Goal: Go to known website: Access a specific website the user already knows

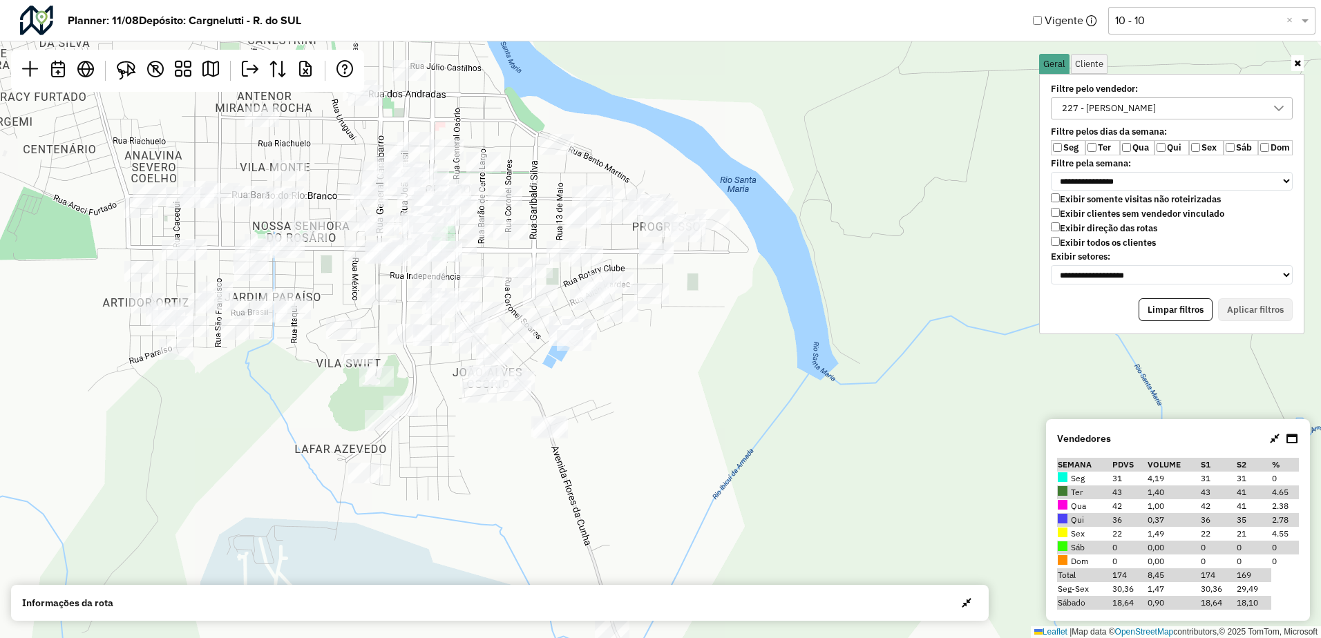
scroll to position [8, 55]
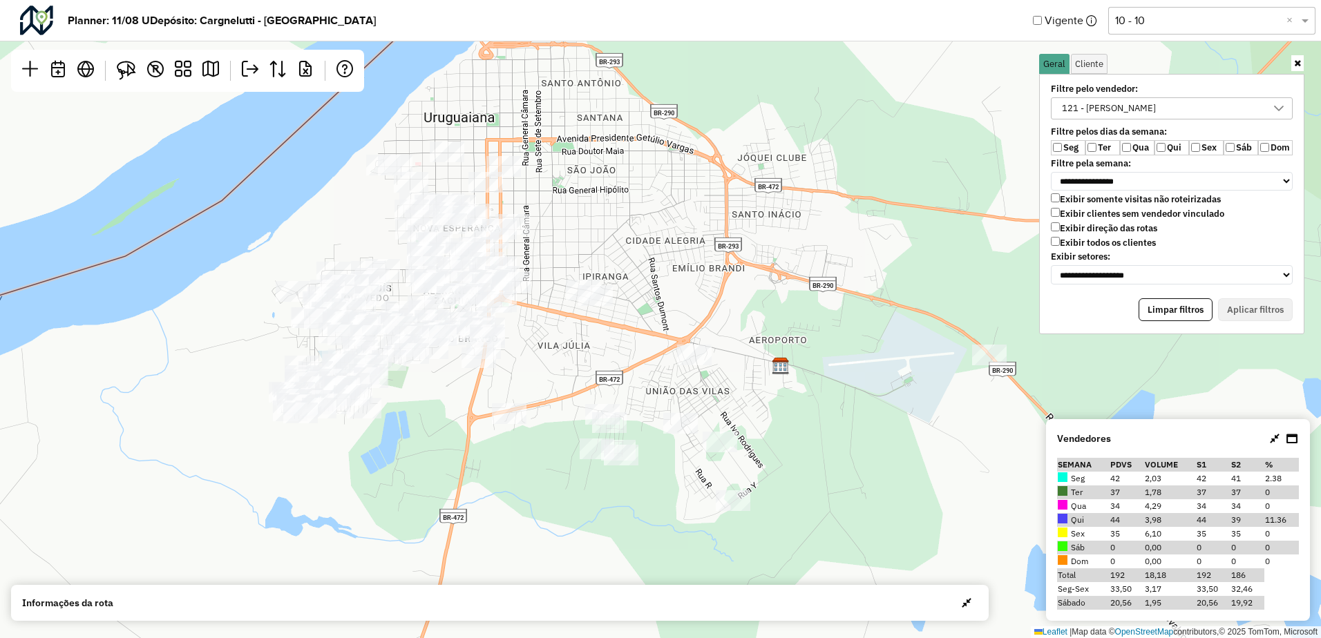
scroll to position [8, 55]
click at [662, 209] on div "Leaflet | Map data © OpenStreetMap contributors,© 2025 TomTom, Microsoft" at bounding box center [660, 319] width 1321 height 638
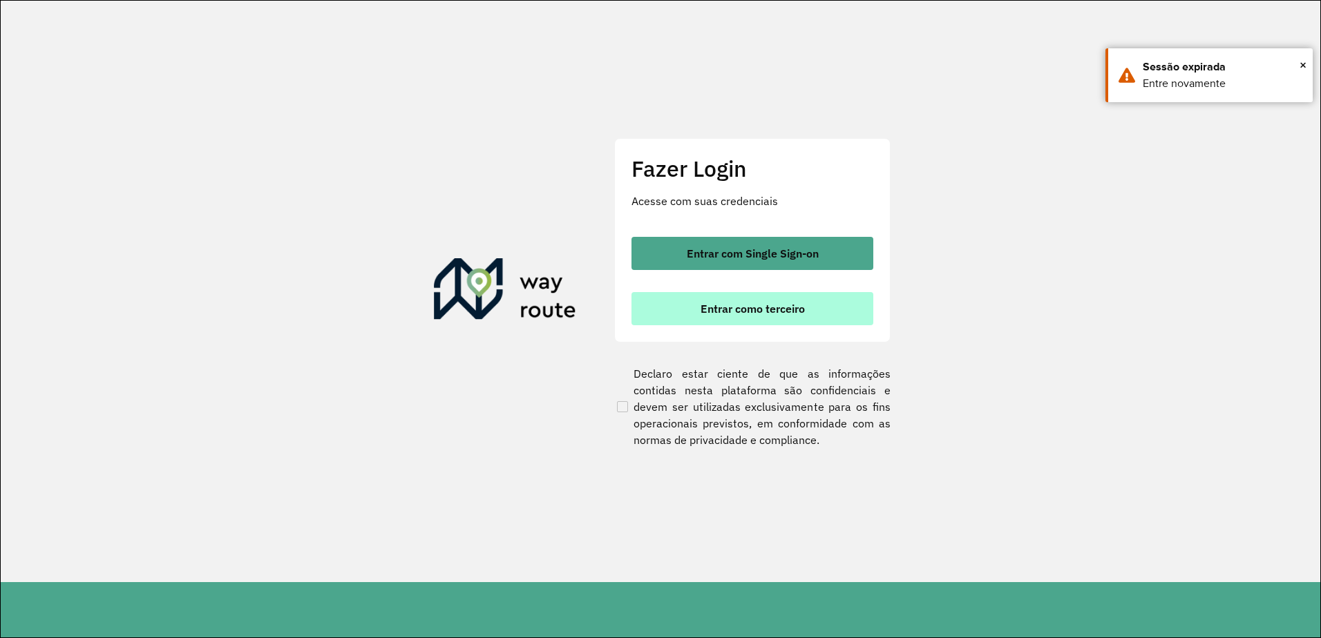
click at [711, 310] on span "Entrar como terceiro" at bounding box center [753, 308] width 104 height 11
